Goal: Task Accomplishment & Management: Manage account settings

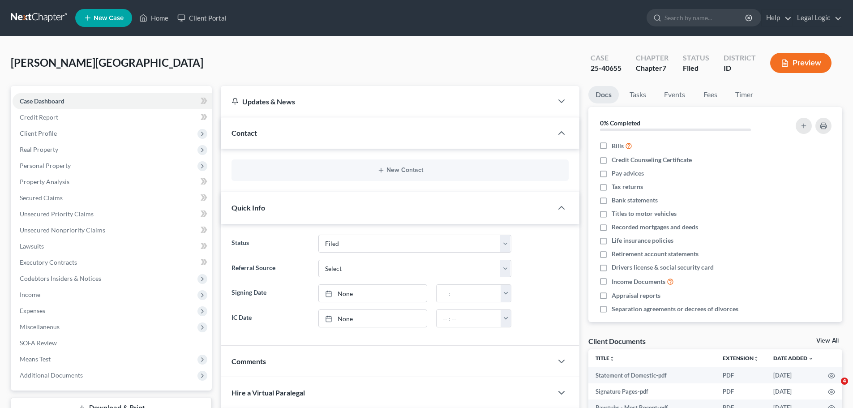
select select "2"
click at [63, 118] on link "Credit Report" at bounding box center [112, 117] width 199 height 16
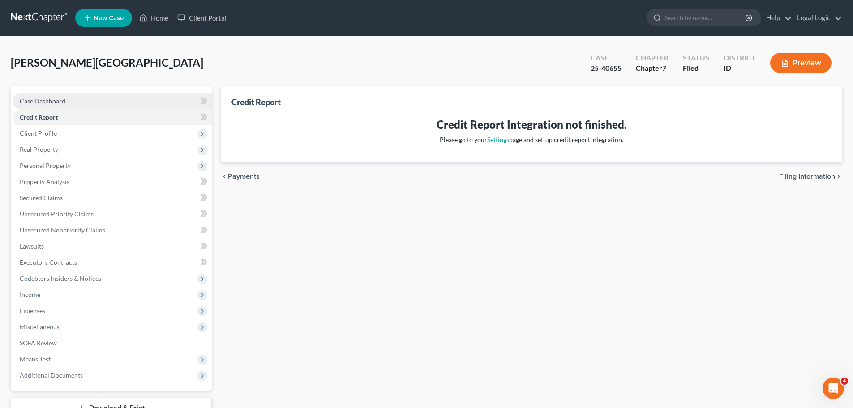
click at [51, 98] on span "Case Dashboard" at bounding box center [43, 101] width 46 height 8
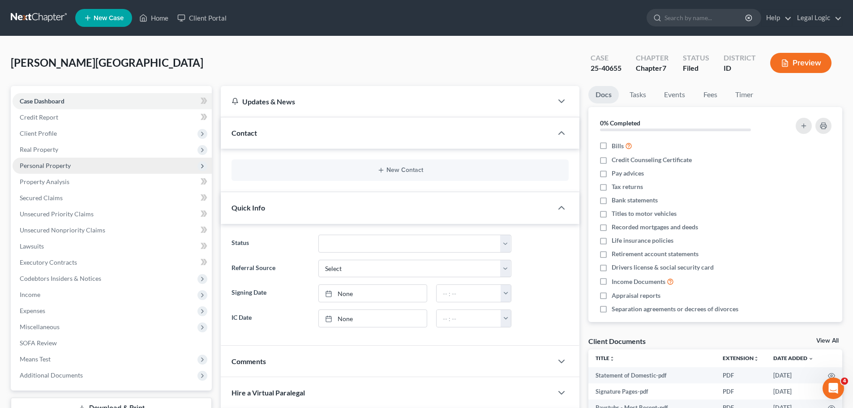
click at [46, 165] on span "Personal Property" at bounding box center [45, 166] width 51 height 8
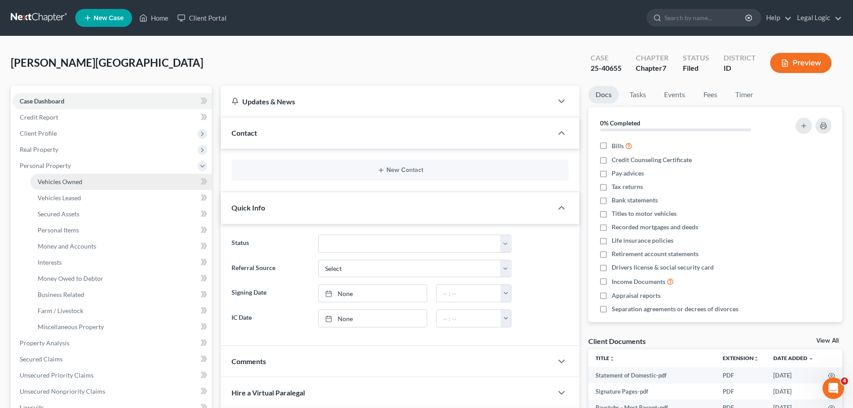
click at [60, 183] on span "Vehicles Owned" at bounding box center [60, 182] width 45 height 8
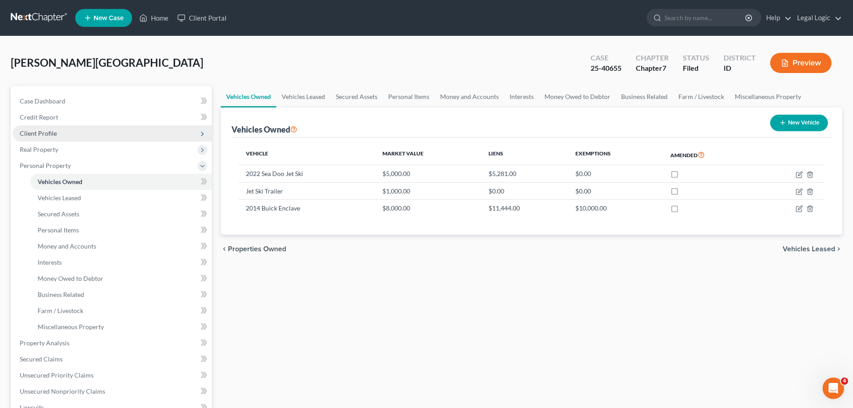
click at [55, 132] on span "Client Profile" at bounding box center [38, 133] width 37 height 8
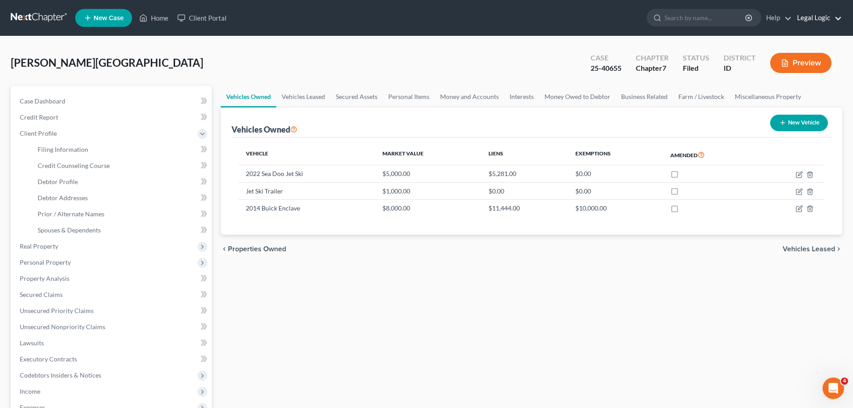
click at [812, 21] on link "Legal Logic" at bounding box center [816, 18] width 49 height 16
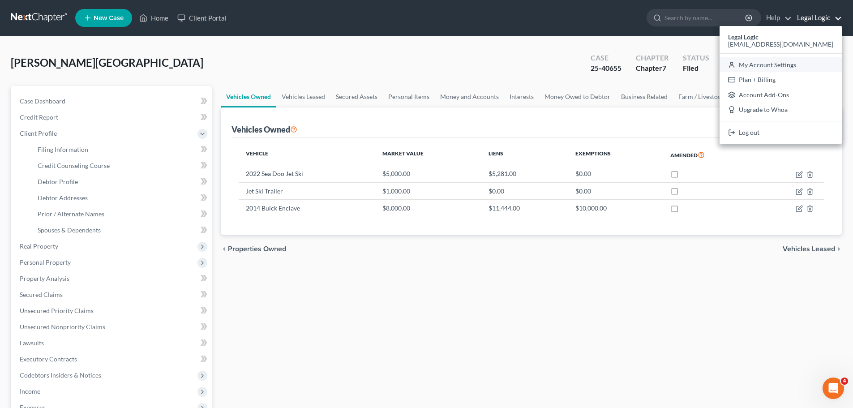
click at [795, 62] on link "My Account Settings" at bounding box center [780, 64] width 122 height 15
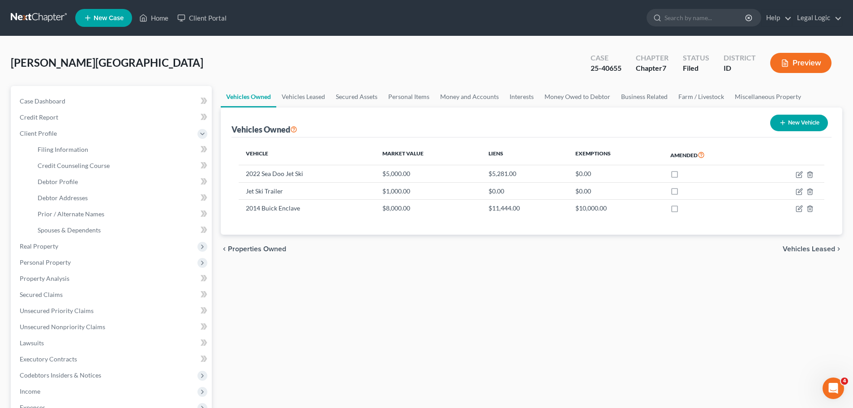
select select "28"
select select "13"
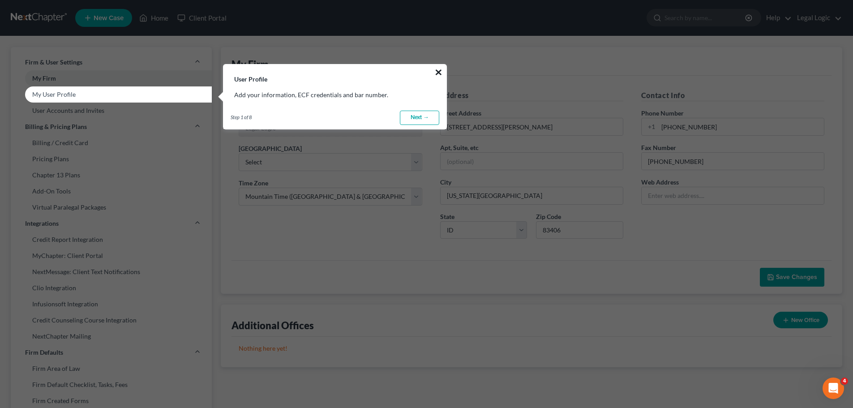
click at [438, 76] on button "×" at bounding box center [438, 72] width 9 height 14
click at [438, 71] on button "×" at bounding box center [438, 72] width 9 height 14
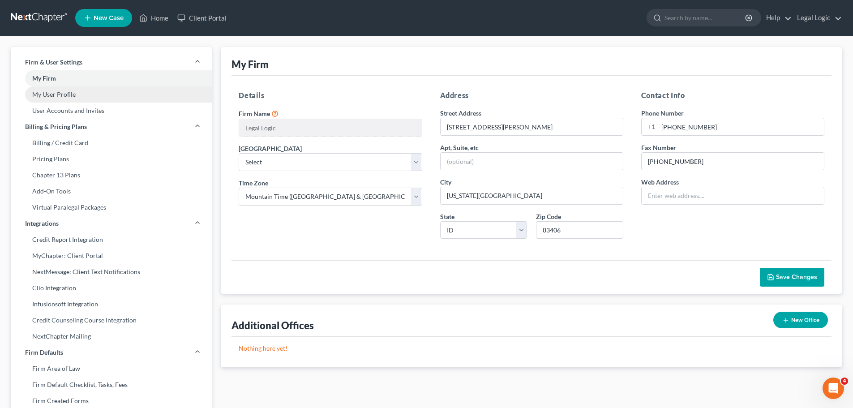
click at [84, 98] on link "My User Profile" at bounding box center [111, 94] width 201 height 16
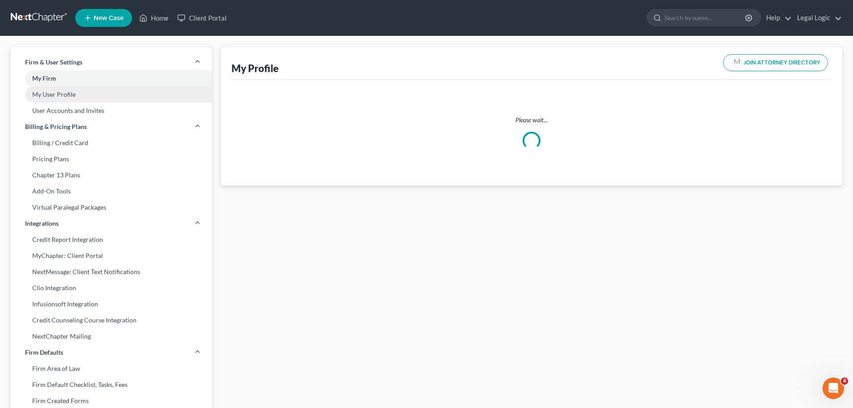
select select "13"
select select "23"
select select "attorney"
select select "0"
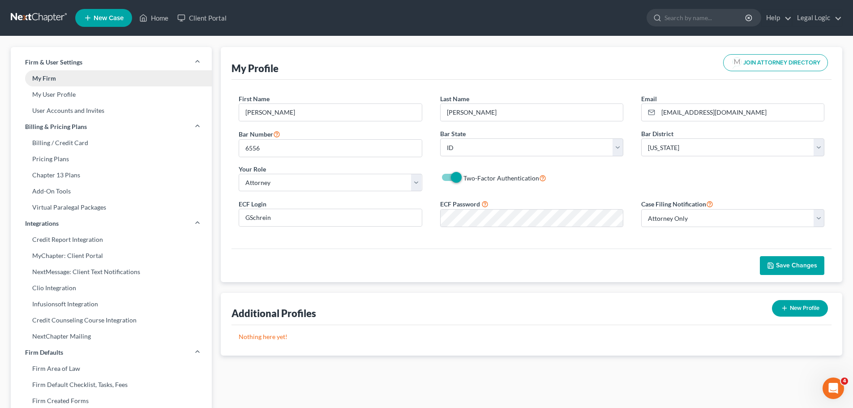
click at [82, 82] on link "My Firm" at bounding box center [111, 78] width 201 height 16
select select "23"
select select "28"
select select "13"
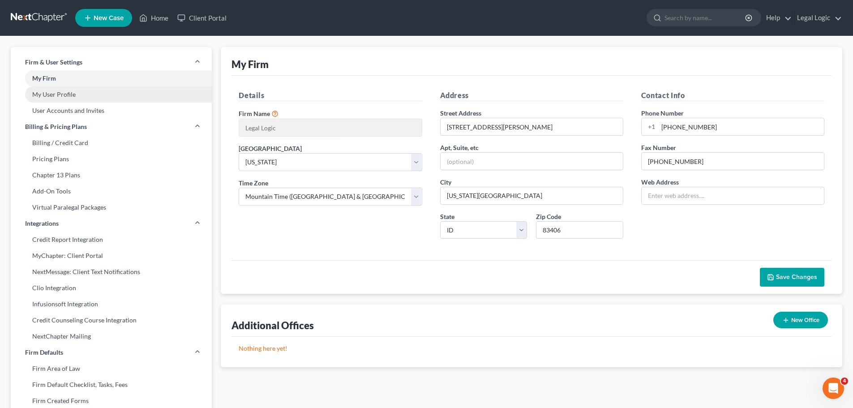
click at [86, 95] on link "My User Profile" at bounding box center [111, 94] width 201 height 16
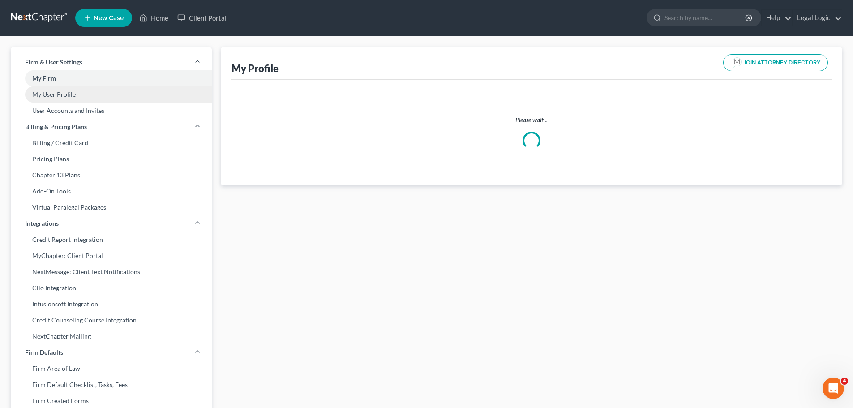
select select "13"
select select "23"
select select "attorney"
select select "0"
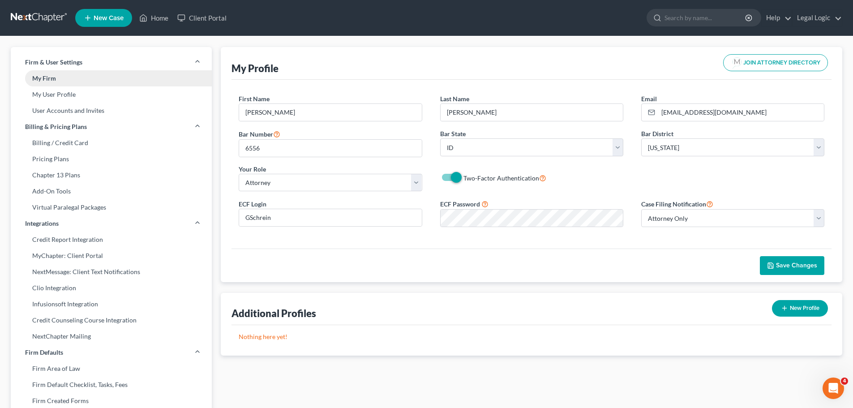
click at [86, 82] on link "My Firm" at bounding box center [111, 78] width 201 height 16
select select "23"
select select "28"
select select "13"
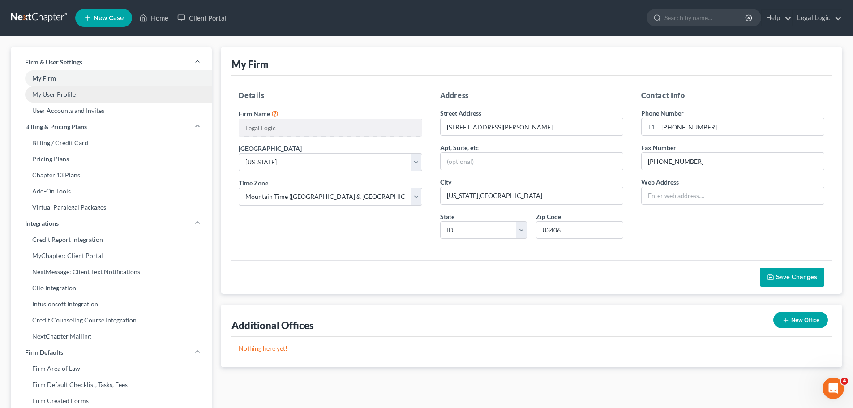
click at [117, 93] on link "My User Profile" at bounding box center [111, 94] width 201 height 16
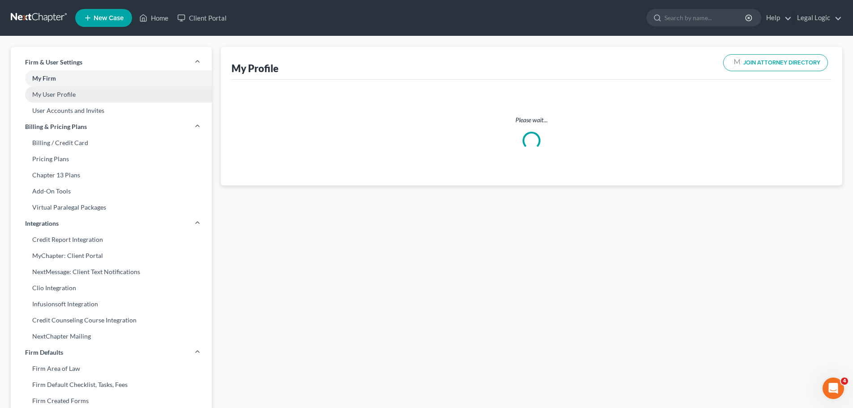
select select "13"
select select "23"
select select "attorney"
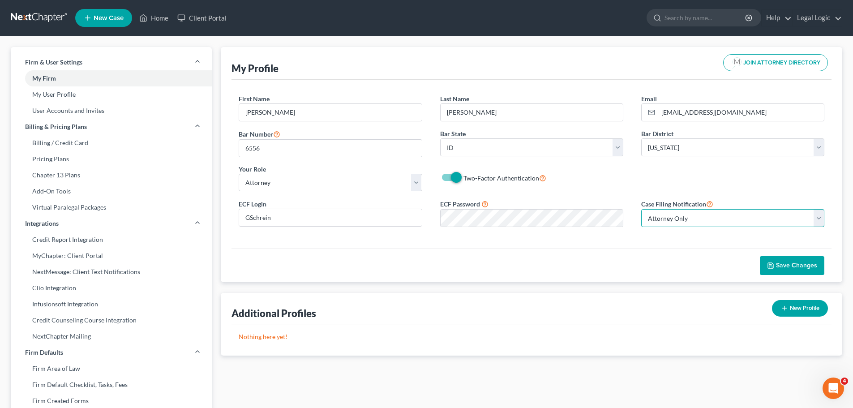
click at [819, 222] on select "Select Attorney Only Attorney And Other Other Only" at bounding box center [732, 218] width 183 height 18
click at [641, 209] on select "Select Attorney Only Attorney And Other Other Only" at bounding box center [732, 218] width 183 height 18
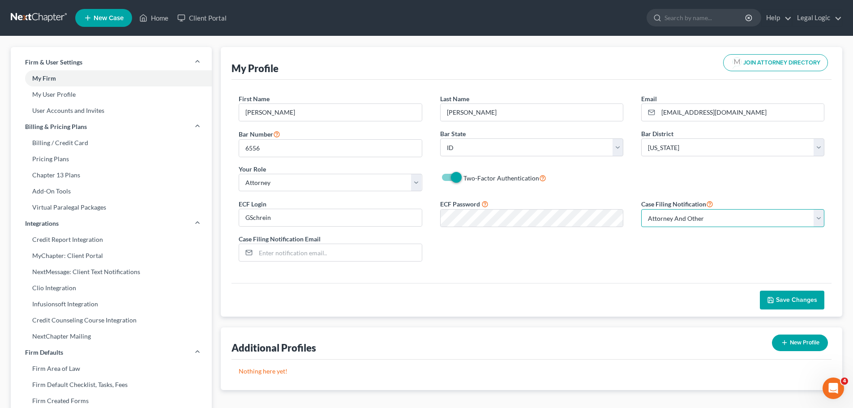
click at [817, 223] on select "Select Attorney Only Attorney And Other Other Only" at bounding box center [732, 218] width 183 height 18
select select "0"
click at [641, 209] on select "Select Attorney Only Attorney And Other Other Only" at bounding box center [732, 218] width 183 height 18
